Goal: Navigation & Orientation: Find specific page/section

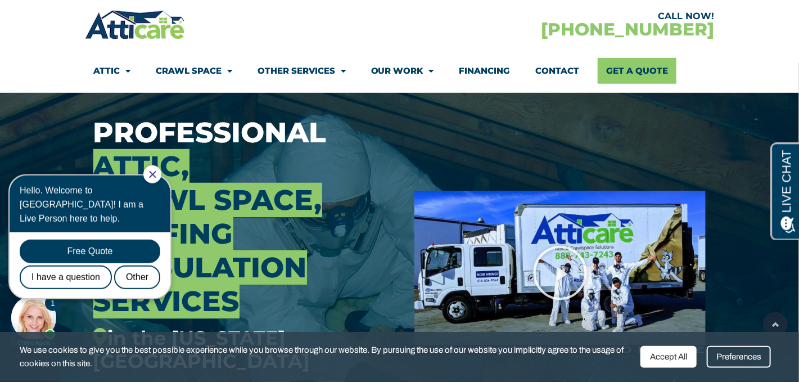
scroll to position [62, 0]
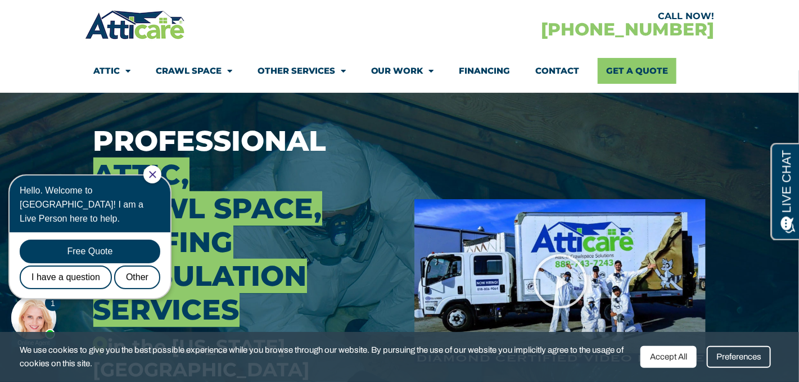
click at [161, 174] on div at bounding box center [152, 174] width 18 height 18
click at [156, 173] on icon "Close Chat" at bounding box center [152, 173] width 7 height 7
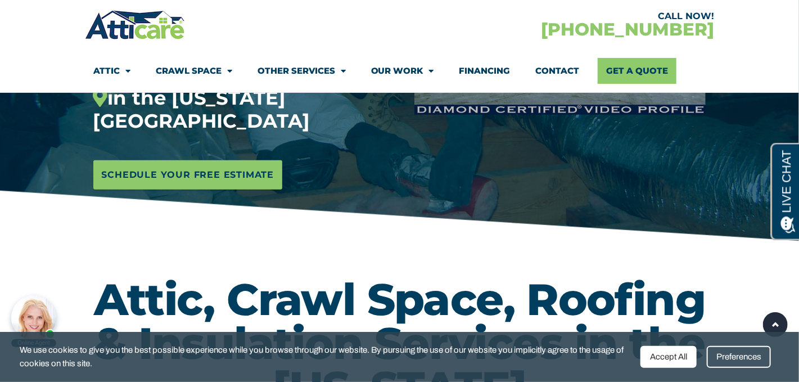
scroll to position [0, 0]
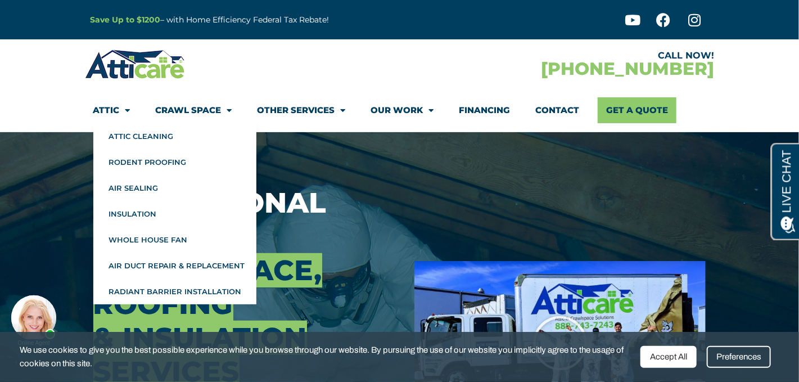
click at [110, 110] on link "Attic" at bounding box center [111, 110] width 37 height 26
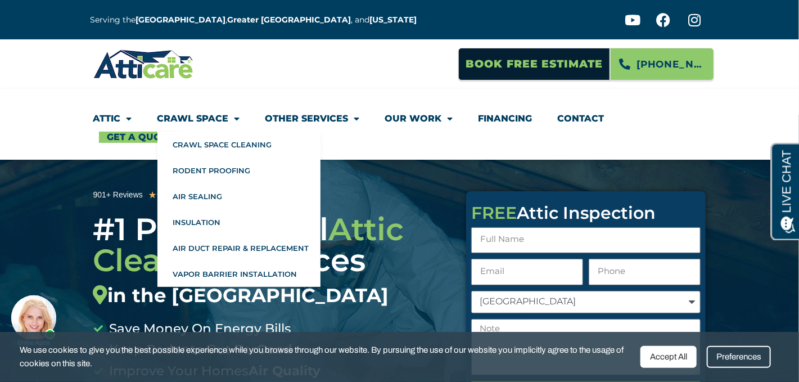
click at [210, 114] on link "Crawl Space" at bounding box center [198, 119] width 83 height 26
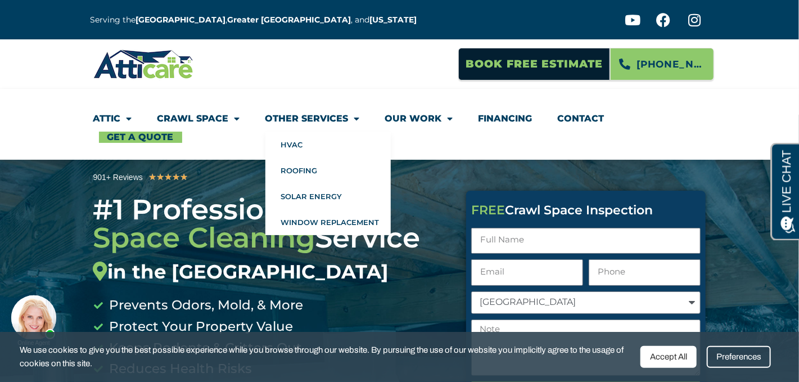
click at [294, 117] on link "Other Services" at bounding box center [312, 119] width 94 height 26
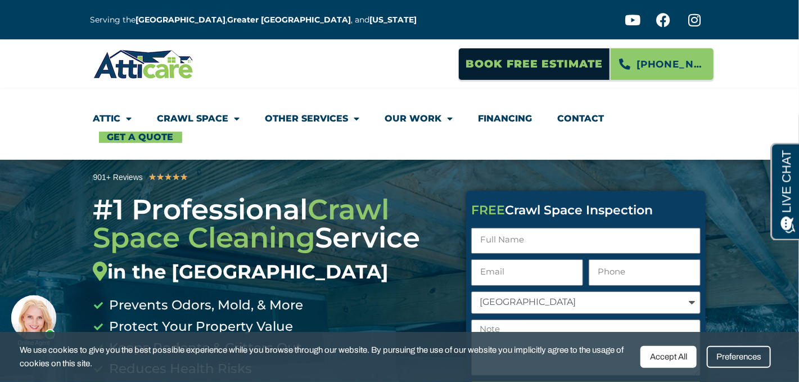
click at [315, 117] on link "Other Services" at bounding box center [312, 119] width 94 height 26
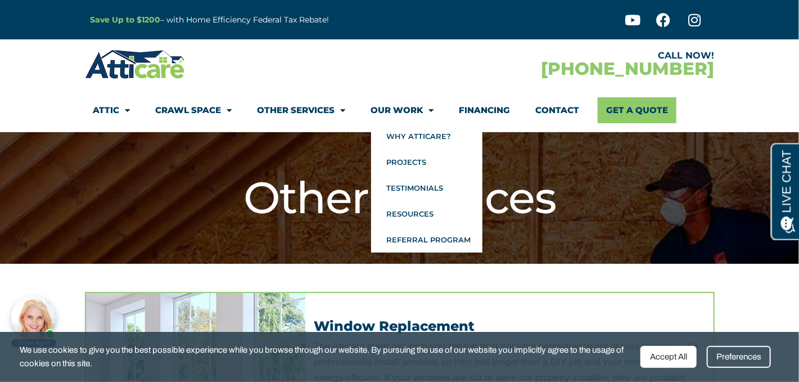
click at [400, 108] on link "Our Work" at bounding box center [402, 110] width 63 height 26
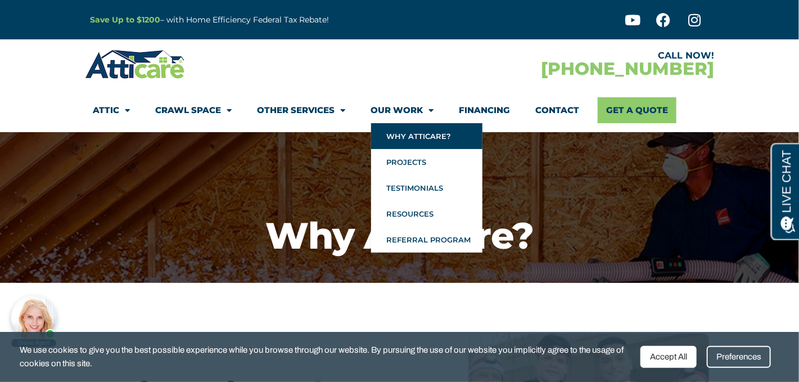
click at [401, 108] on link "Our Work" at bounding box center [402, 110] width 63 height 26
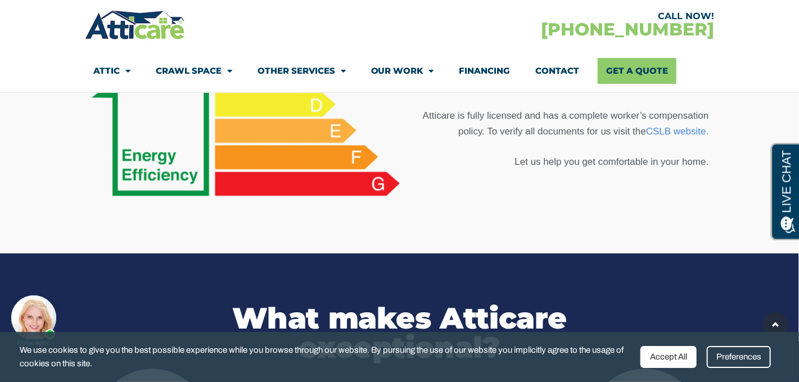
scroll to position [931, 0]
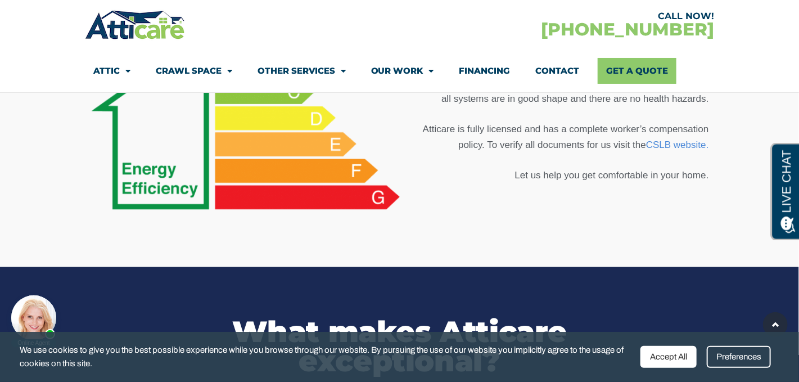
click at [496, 67] on link "Financing" at bounding box center [484, 71] width 51 height 26
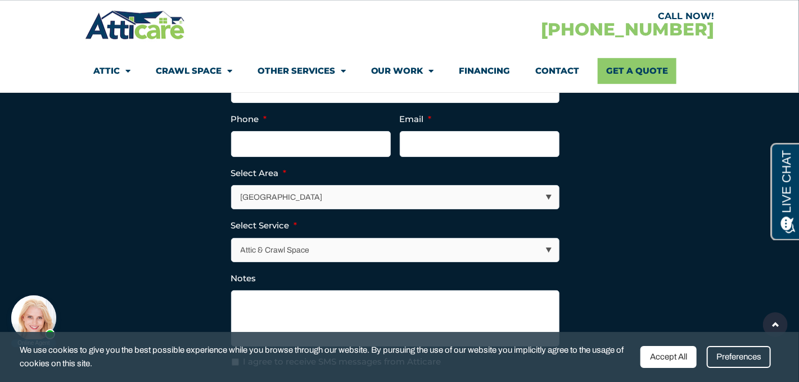
scroll to position [1923, 0]
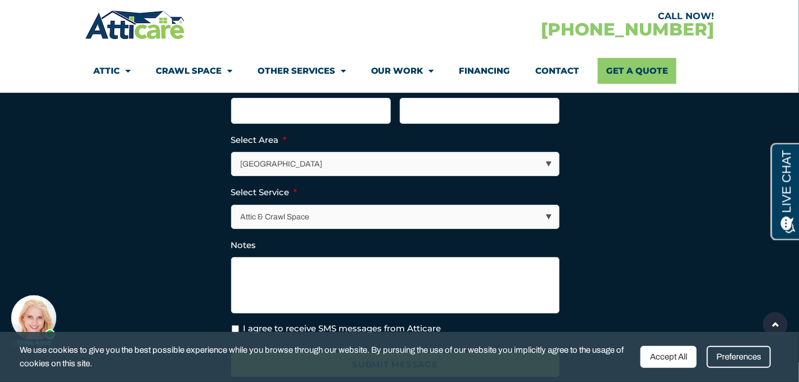
click at [232, 205] on select "Attic & Crawl Space Insulation Roofing Solar Energy Other Services" at bounding box center [395, 216] width 327 height 23
click at [650, 224] on section "Full Name * Phone * Email * Select Area * [GEOGRAPHIC_DATA] Area [GEOGRAPHIC_DA…" at bounding box center [399, 203] width 618 height 375
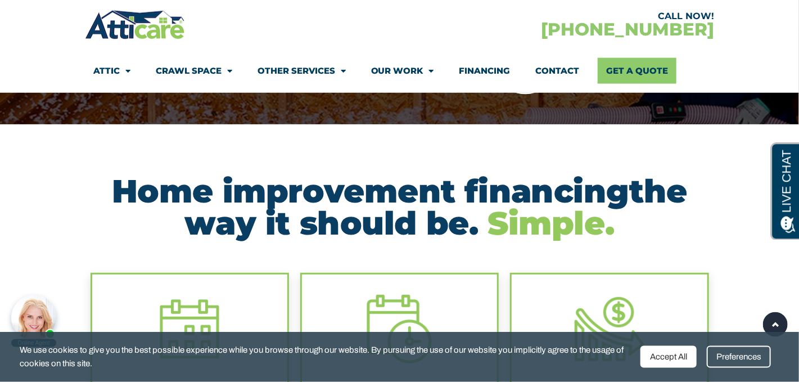
scroll to position [0, 0]
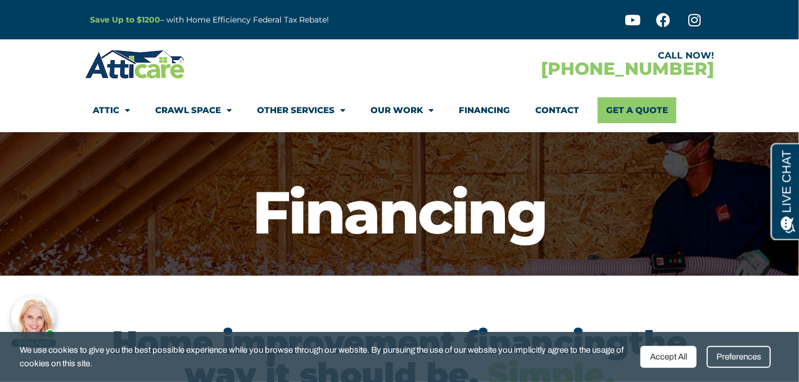
click at [564, 112] on link "Contact" at bounding box center [558, 110] width 44 height 26
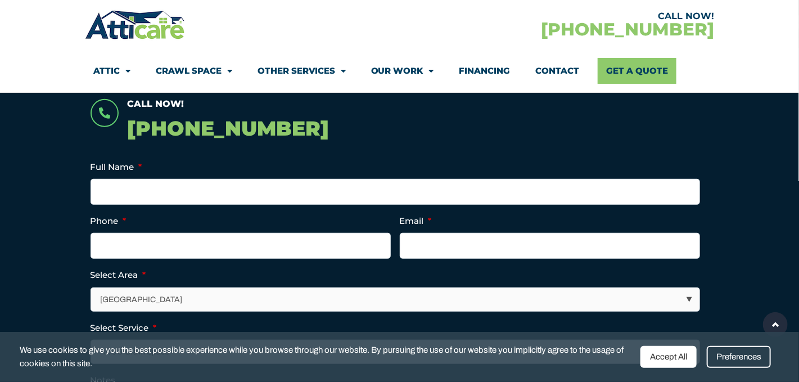
scroll to position [434, 0]
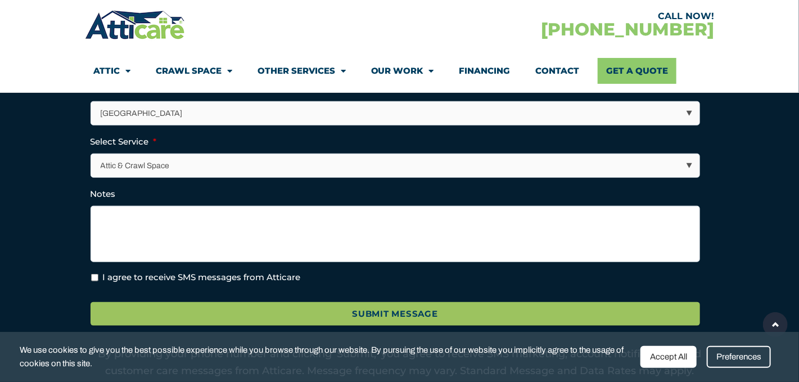
click at [92, 102] on select "[GEOGRAPHIC_DATA] [GEOGRAPHIC_DATA] [US_STATE] / [US_STATE] Area Other Areas" at bounding box center [396, 113] width 608 height 23
select select "[US_STATE] / [US_STATE][GEOGRAPHIC_DATA]"
click option "[US_STATE] / [US_STATE][GEOGRAPHIC_DATA]" at bounding box center [0, 0] width 0 height 0
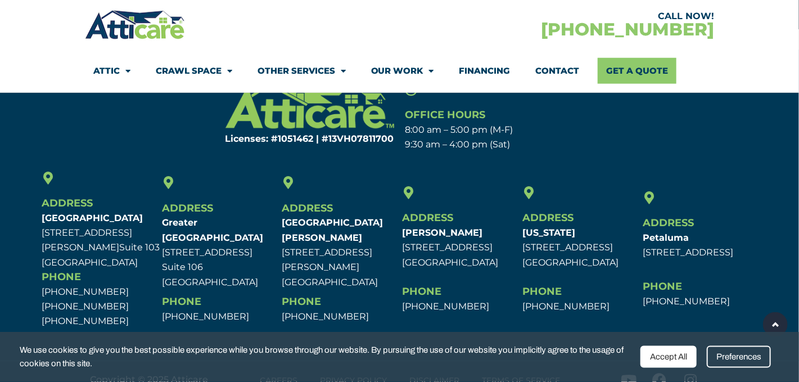
scroll to position [845, 0]
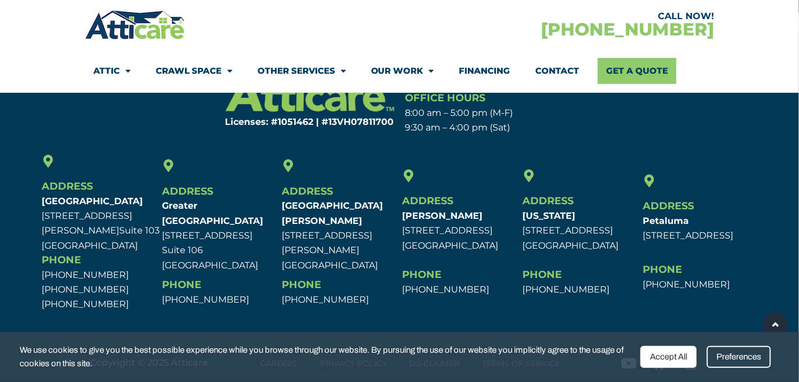
click at [110, 60] on link "Attic" at bounding box center [111, 71] width 37 height 26
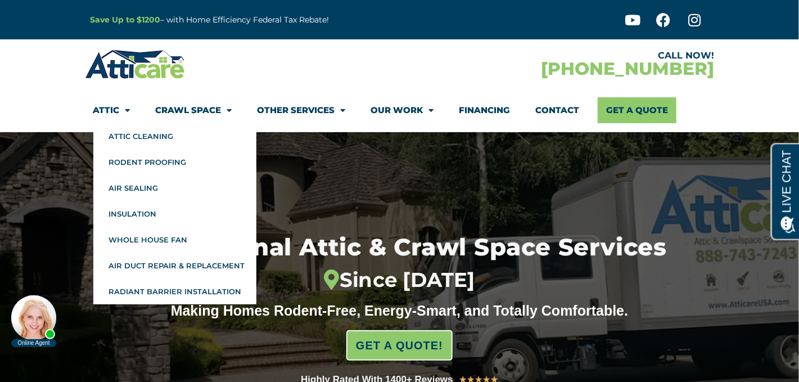
click at [106, 109] on link "Attic" at bounding box center [111, 110] width 37 height 26
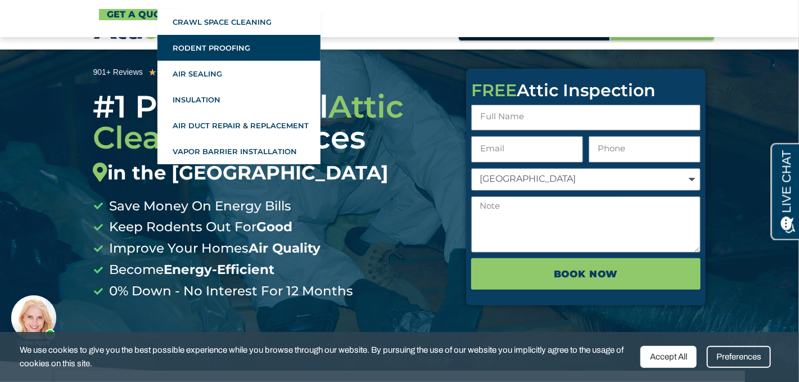
scroll to position [186, 0]
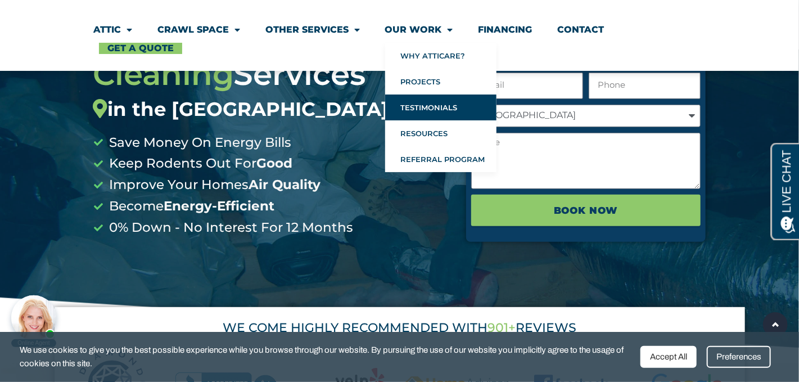
click at [425, 106] on link "Testimonials" at bounding box center [440, 107] width 111 height 26
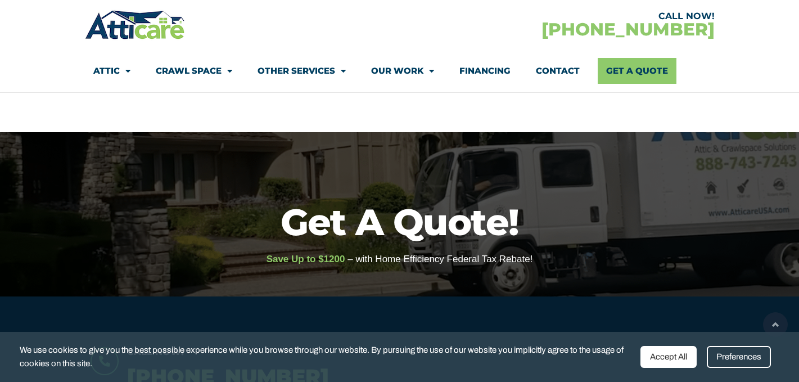
scroll to position [470, 0]
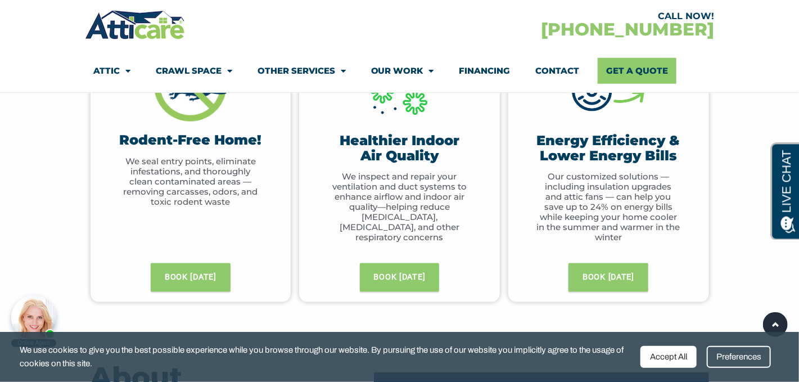
scroll to position [558, 0]
